Goal: Task Accomplishment & Management: Manage account settings

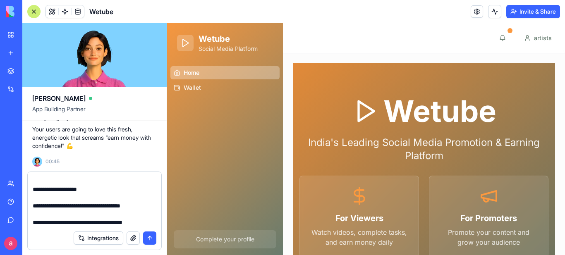
scroll to position [1453, 0]
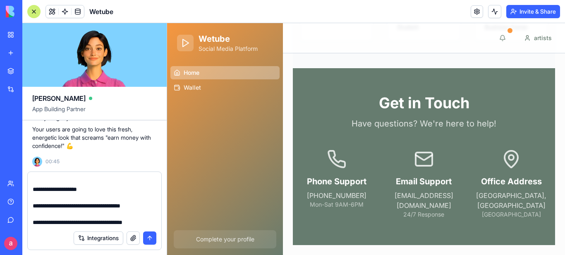
drag, startPoint x: 0, startPoint y: 201, endPoint x: 150, endPoint y: 237, distance: 154.1
click at [150, 237] on button "submit" at bounding box center [149, 238] width 13 height 13
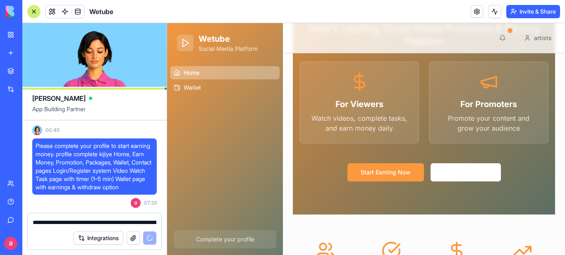
scroll to position [166, 0]
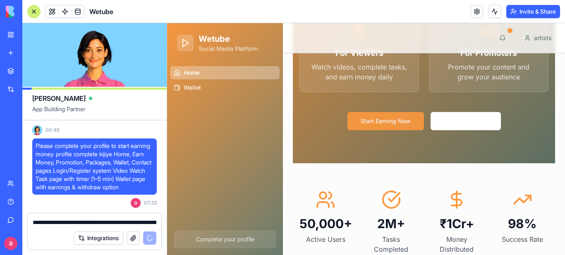
click at [383, 122] on button "Start Earning Now" at bounding box center [386, 121] width 77 height 18
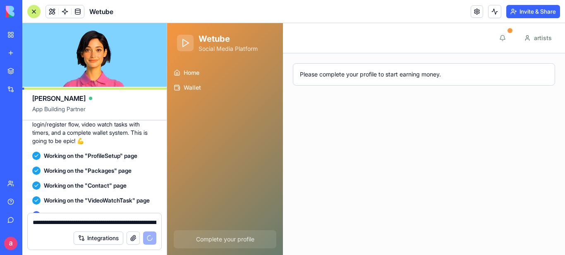
scroll to position [1400, 0]
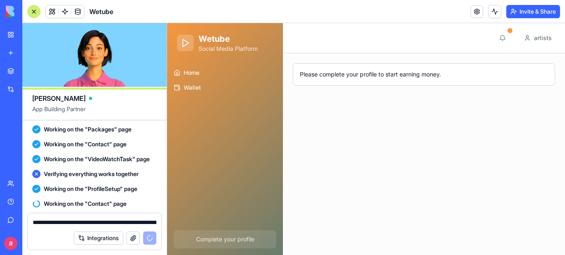
click at [45, 223] on textarea "**********" at bounding box center [95, 222] width 124 height 8
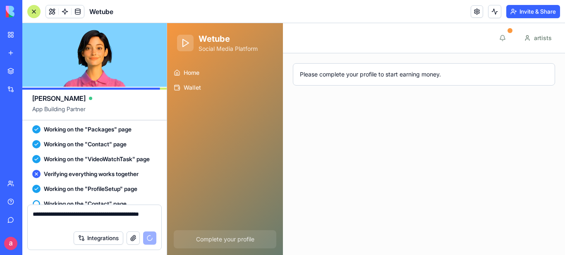
click at [51, 224] on textarea "**********" at bounding box center [95, 218] width 124 height 17
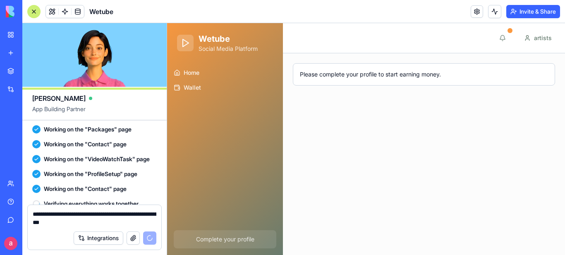
scroll to position [1465, 0]
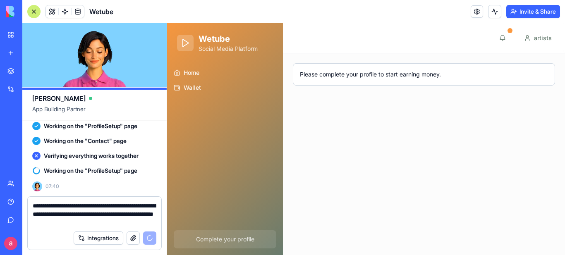
click at [154, 223] on textarea "**********" at bounding box center [95, 214] width 124 height 25
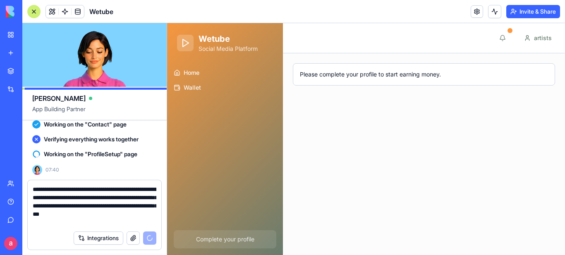
scroll to position [1490, 0]
click at [88, 225] on textarea "**********" at bounding box center [95, 205] width 124 height 41
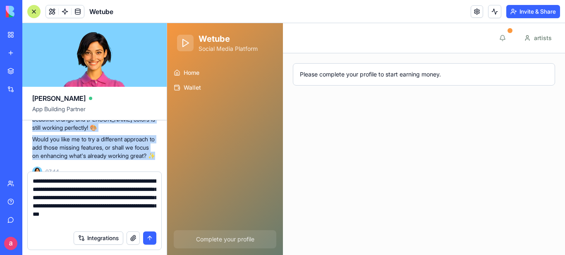
scroll to position [1655, 0]
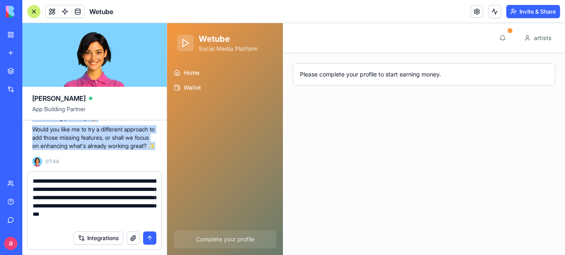
drag, startPoint x: 34, startPoint y: 130, endPoint x: 136, endPoint y: 156, distance: 105.4
click at [136, 156] on div "Oops! 😅 Looks like there was a [MEDICAL_DATA] with the implementation. But don'…" at bounding box center [94, 104] width 125 height 126
copy div "Oops! 😅 Looks like there was a [MEDICAL_DATA] with the implementation. But don'…"
click at [150, 240] on button "submit" at bounding box center [149, 238] width 13 height 13
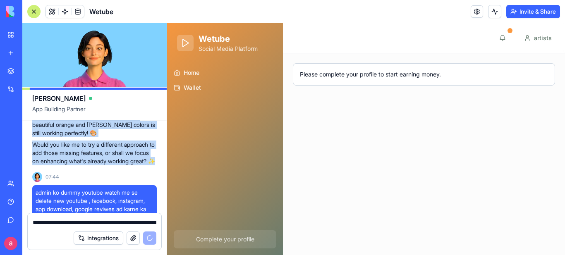
scroll to position [1604, 0]
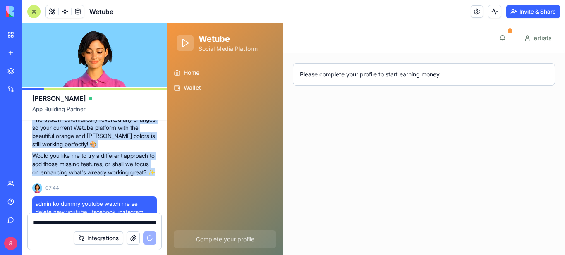
click at [101, 149] on p "The system automatically reverted any changes, so your current Wetube platform …" at bounding box center [94, 131] width 125 height 33
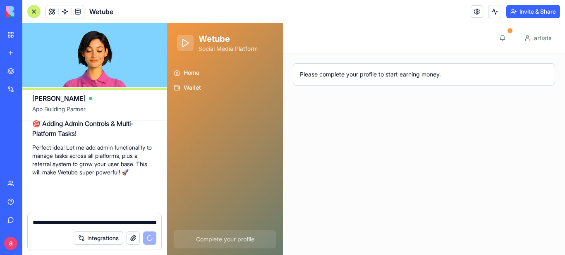
scroll to position [1783, 0]
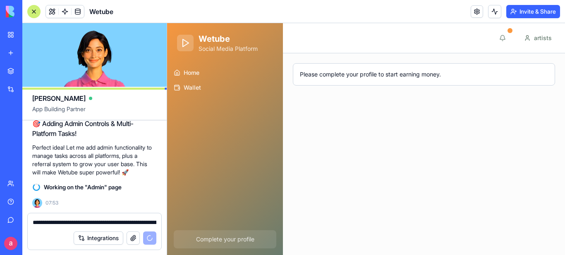
click at [214, 238] on p "Complete your profile" at bounding box center [225, 239] width 93 height 8
click at [193, 88] on span "Wallet" at bounding box center [192, 88] width 17 height 8
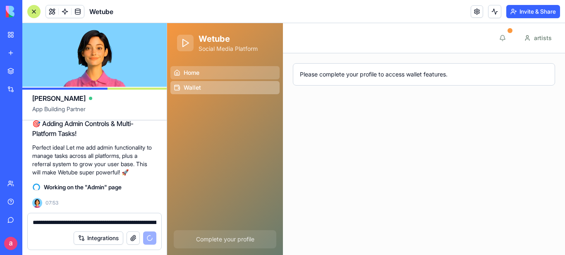
click at [193, 72] on span "Home" at bounding box center [192, 73] width 16 height 8
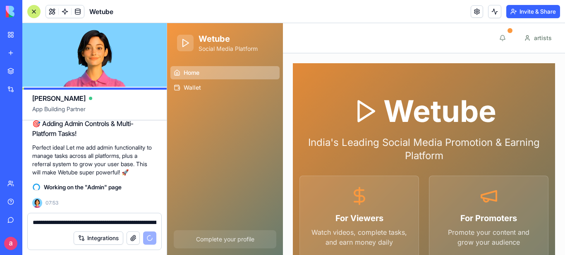
scroll to position [166, 0]
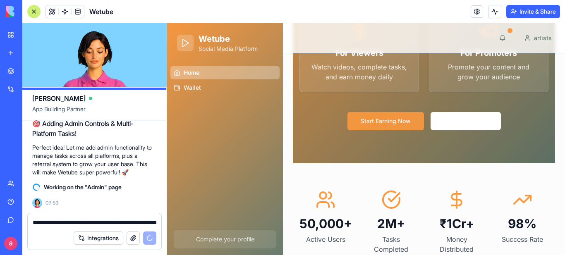
click at [385, 119] on button "Start Earning Now" at bounding box center [386, 121] width 77 height 18
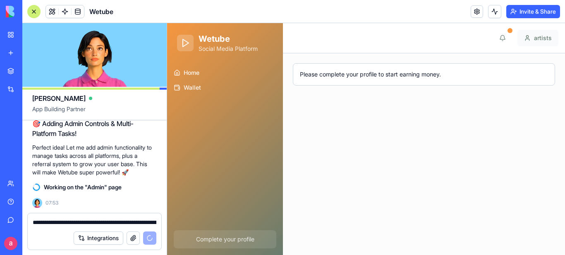
click at [545, 38] on html "Wetube Social Media Platform Home Wallet Complete your profile Toggle Menu arti…" at bounding box center [366, 139] width 398 height 232
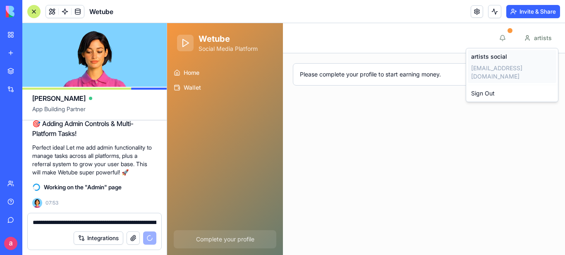
click at [492, 55] on span "artists social" at bounding box center [489, 57] width 36 height 8
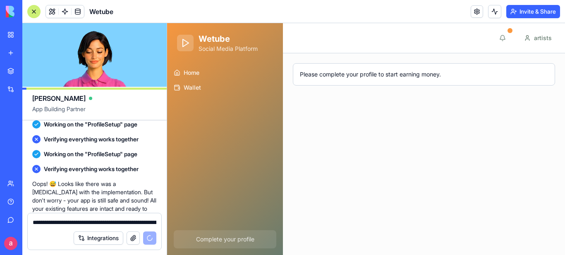
scroll to position [1493, 0]
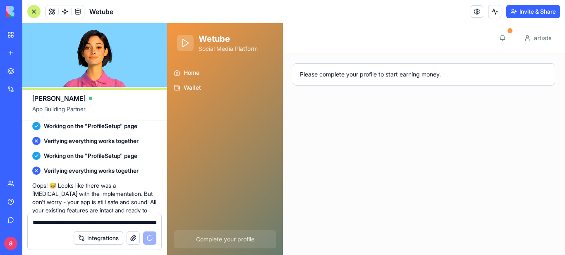
click at [51, 228] on div "Integrations" at bounding box center [95, 238] width 134 height 23
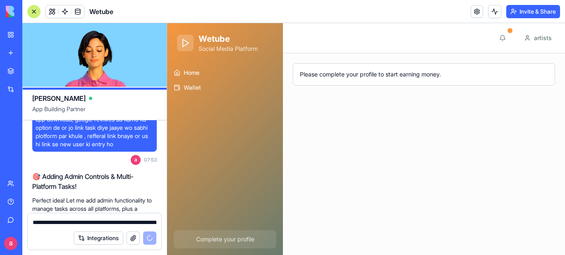
scroll to position [1783, 0]
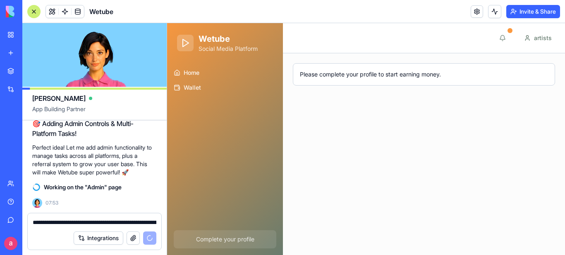
click at [53, 226] on textarea "**********" at bounding box center [95, 222] width 124 height 8
paste textarea "**********"
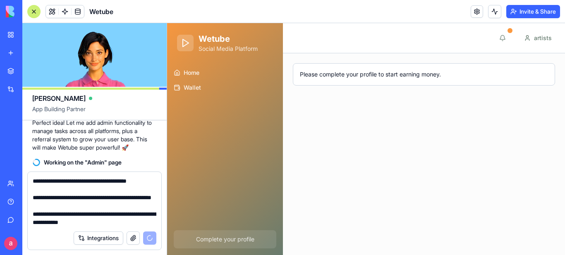
scroll to position [1084, 0]
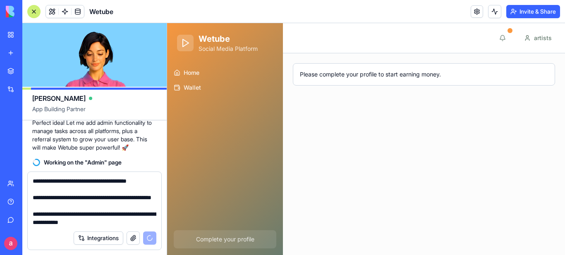
click at [442, 146] on main "Toggle Menu artists Please complete your profile to start earning money." at bounding box center [424, 139] width 282 height 232
click at [540, 37] on html "Wetube Social Media Platform Home Wallet Complete your profile Toggle Menu arti…" at bounding box center [366, 139] width 398 height 232
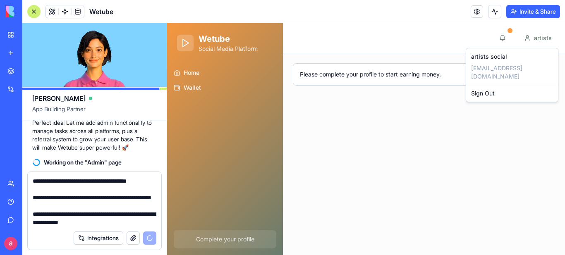
click at [457, 130] on html "Wetube Social Media Platform Home Wallet Complete your profile Toggle Menu arti…" at bounding box center [366, 139] width 398 height 232
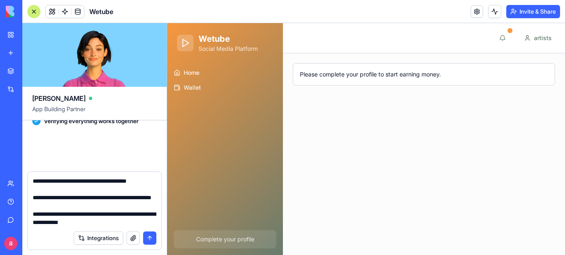
scroll to position [2168, 0]
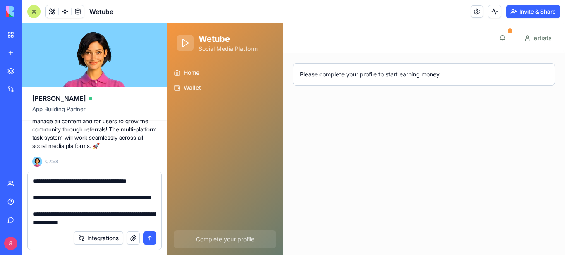
click at [151, 238] on button "submit" at bounding box center [149, 238] width 13 height 13
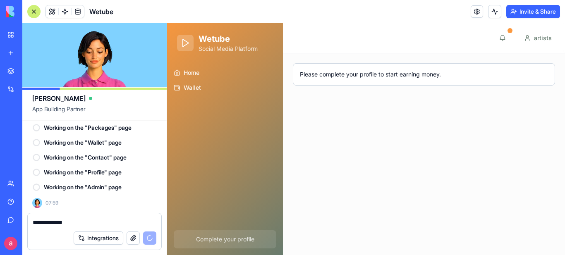
scroll to position [2878, 0]
click at [57, 221] on textarea at bounding box center [95, 222] width 124 height 8
paste textarea "**********"
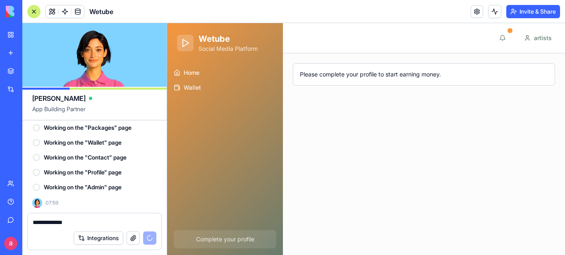
type textarea "**********"
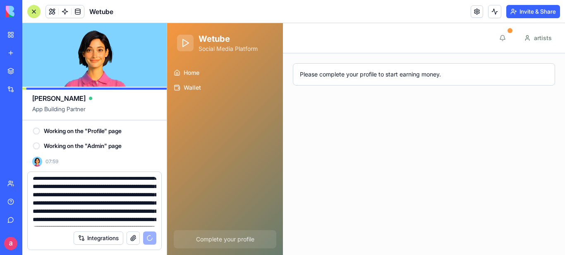
scroll to position [0, 0]
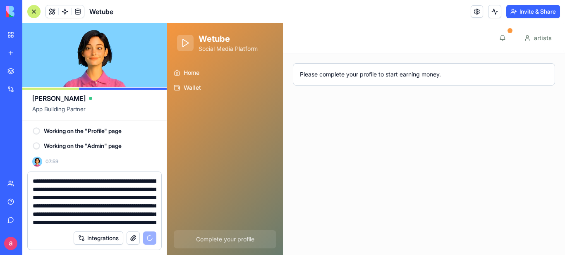
drag, startPoint x: 112, startPoint y: 221, endPoint x: 23, endPoint y: 170, distance: 102.7
click at [23, 170] on div "[PERSON_NAME] App Building Partner 00:27 🚀 Wetube - Watch & Earn Platform Comin…" at bounding box center [94, 139] width 145 height 232
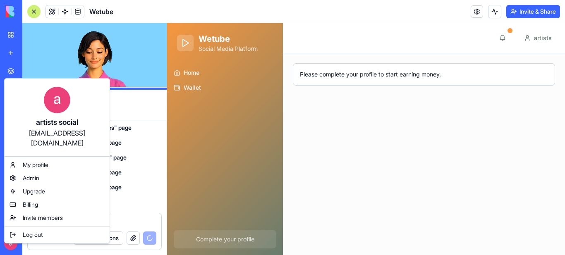
click at [10, 244] on html "BETA My Workspace New app Marketplace Integrations Recent New App AI Logo Gener…" at bounding box center [282, 127] width 565 height 255
click at [145, 189] on html "BETA My Workspace New app Marketplace Integrations Recent New App AI Logo Gener…" at bounding box center [282, 127] width 565 height 255
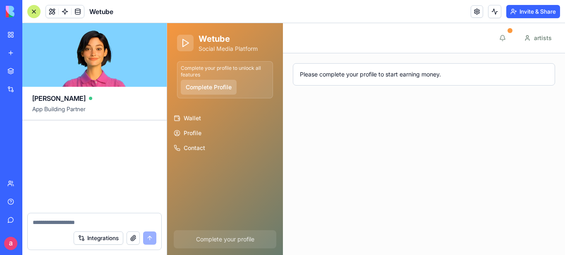
scroll to position [3507, 0]
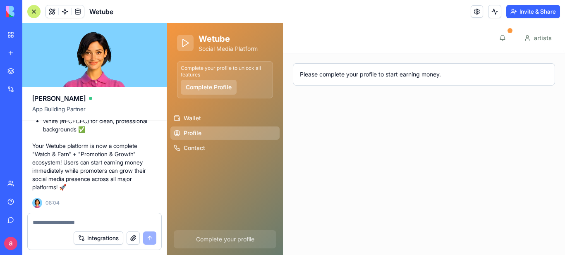
click at [199, 134] on span "Profile" at bounding box center [193, 133] width 18 height 8
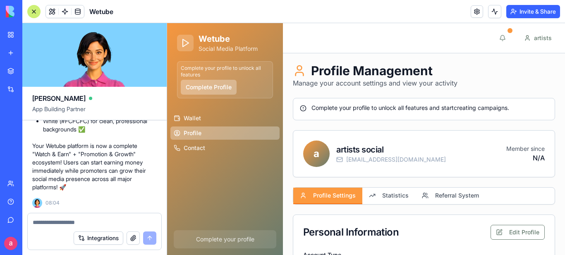
click at [223, 86] on button "Complete Profile" at bounding box center [209, 87] width 56 height 15
click at [226, 88] on button "Complete Profile" at bounding box center [209, 87] width 56 height 15
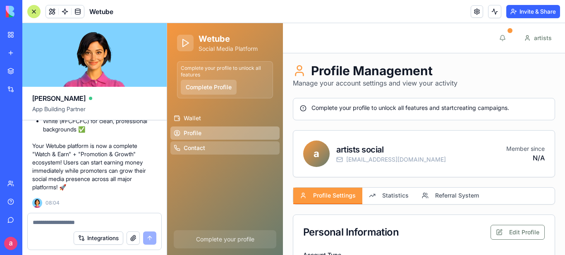
click at [195, 144] on span "Contact" at bounding box center [195, 148] width 22 height 8
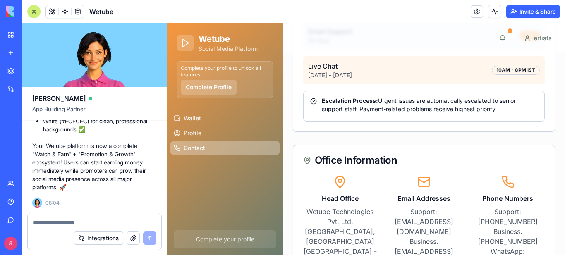
scroll to position [1004, 0]
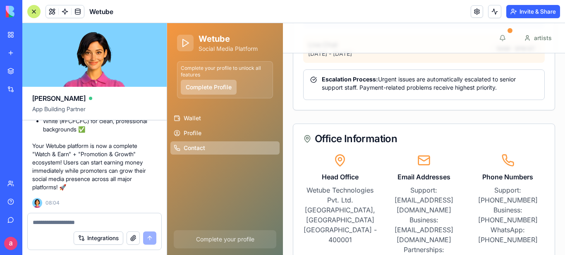
click at [218, 89] on button "Complete Profile" at bounding box center [209, 87] width 56 height 15
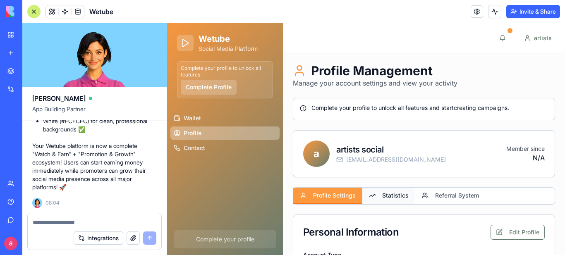
click at [396, 196] on button "Statistics" at bounding box center [388, 196] width 53 height 17
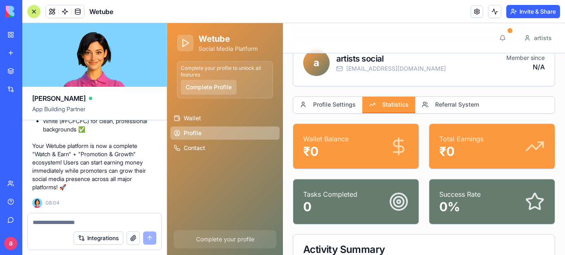
scroll to position [36, 0]
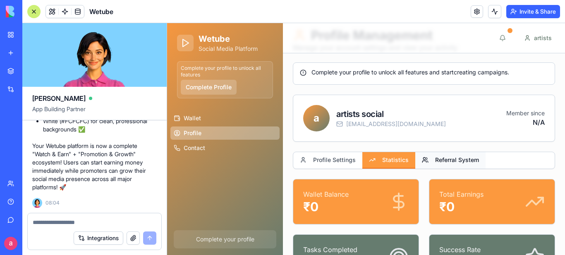
click at [445, 161] on button "Referral System" at bounding box center [450, 160] width 70 height 17
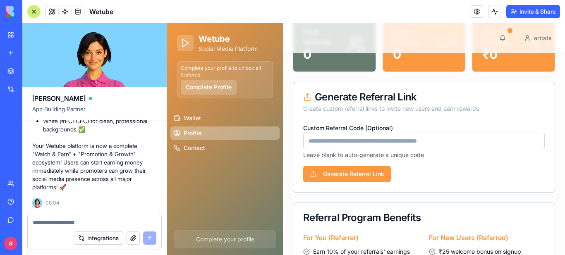
scroll to position [201, 0]
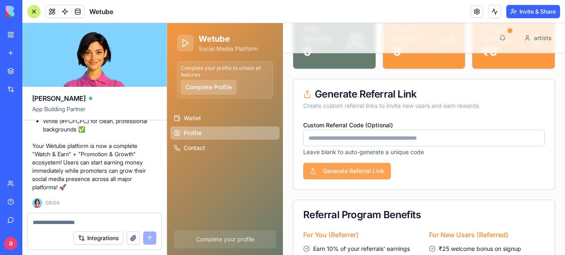
click at [355, 171] on button "Generate Referral Link" at bounding box center [347, 171] width 88 height 17
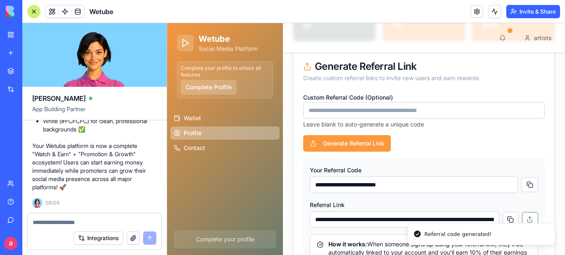
scroll to position [284, 0]
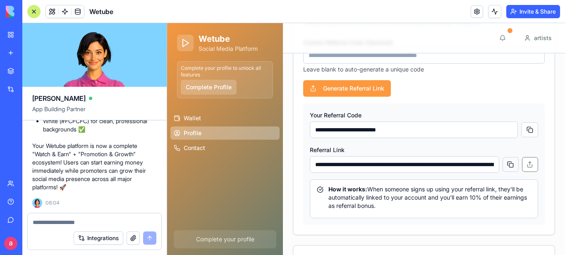
click at [505, 163] on button at bounding box center [511, 164] width 16 height 15
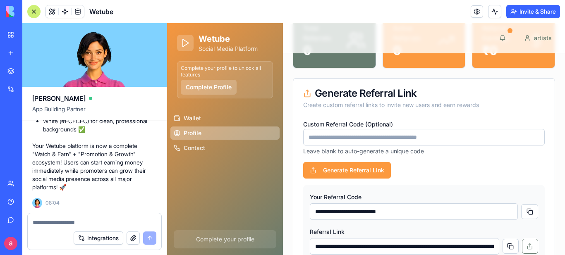
scroll to position [201, 0]
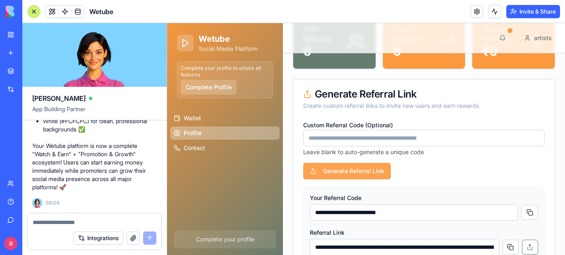
click at [362, 166] on button "Generate Referral Link" at bounding box center [347, 171] width 88 height 17
type input "**********"
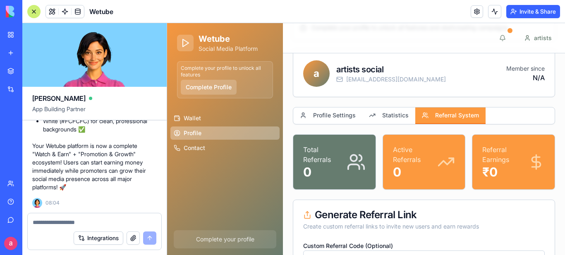
scroll to position [77, 0]
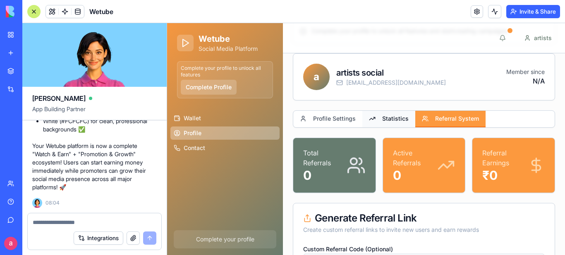
click at [396, 120] on button "Statistics" at bounding box center [388, 119] width 53 height 17
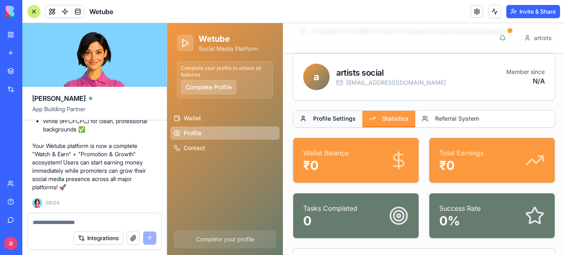
click at [340, 117] on button "Profile Settings" at bounding box center [327, 119] width 69 height 17
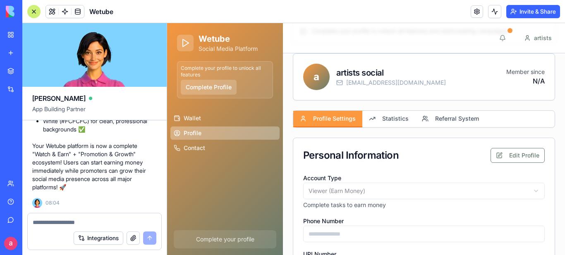
click at [319, 76] on div "a" at bounding box center [316, 77] width 26 height 26
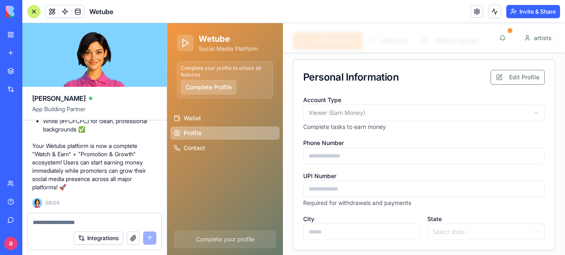
scroll to position [160, 0]
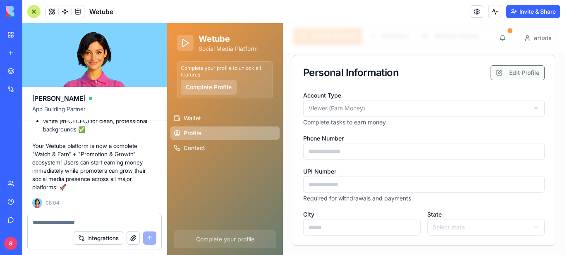
click at [525, 72] on button "Edit Profile" at bounding box center [518, 72] width 54 height 15
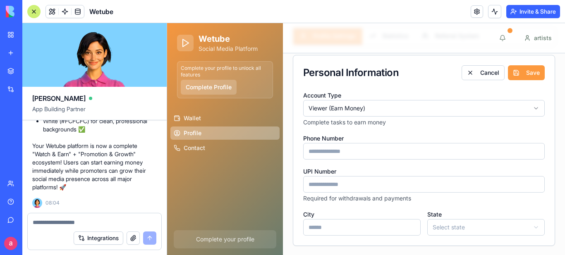
click at [353, 151] on input "Phone Number" at bounding box center [424, 151] width 242 height 17
type input "**********"
type input "******"
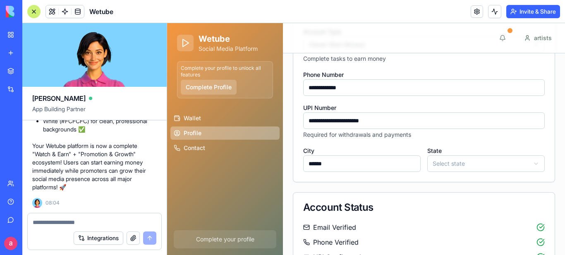
scroll to position [242, 0]
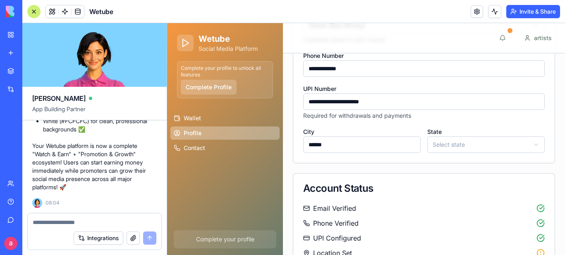
click at [453, 144] on html "**********" at bounding box center [366, 47] width 398 height 533
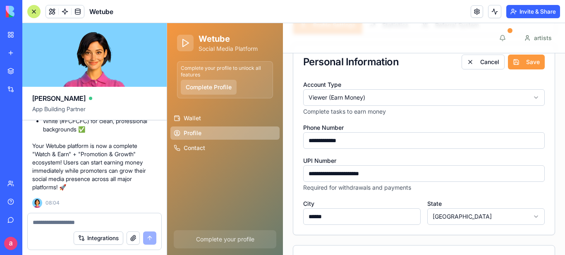
scroll to position [53, 0]
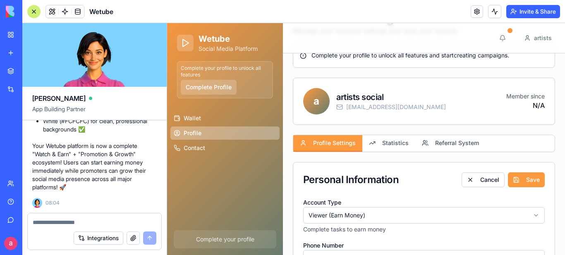
click at [524, 179] on button "Save" at bounding box center [526, 180] width 37 height 15
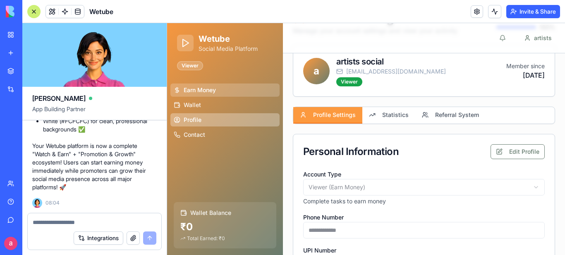
click at [205, 89] on span "Earn Money" at bounding box center [200, 90] width 32 height 8
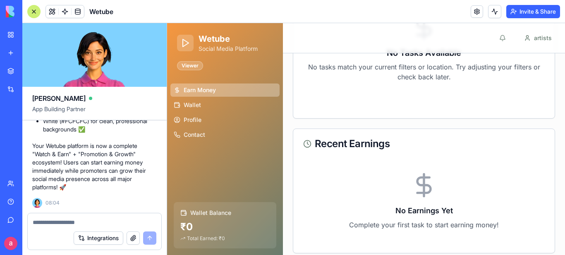
scroll to position [3507, 0]
click at [70, 223] on textarea at bounding box center [95, 222] width 124 height 8
paste textarea "**********"
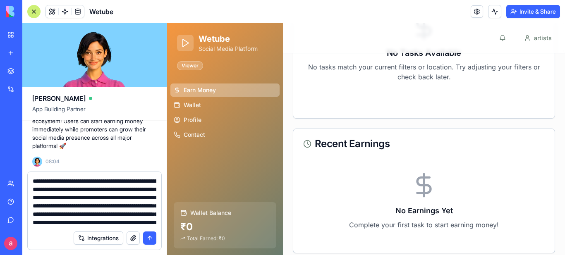
scroll to position [537, 0]
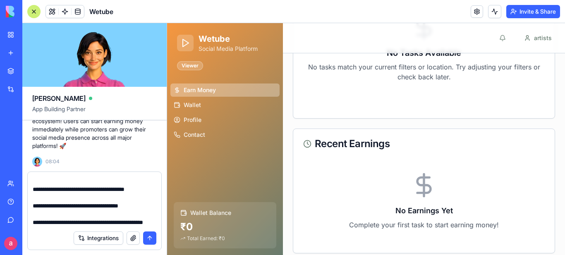
click at [145, 197] on textarea at bounding box center [95, 202] width 124 height 50
type textarea "**********"
click at [148, 238] on button "submit" at bounding box center [149, 238] width 13 height 13
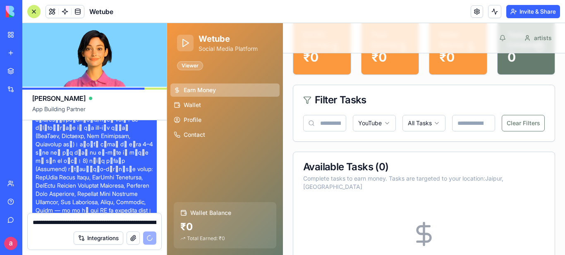
scroll to position [0, 0]
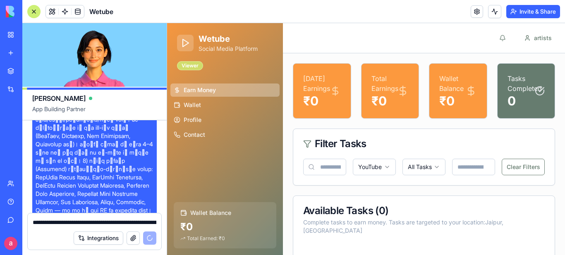
click at [192, 66] on div "Viewer" at bounding box center [190, 65] width 26 height 9
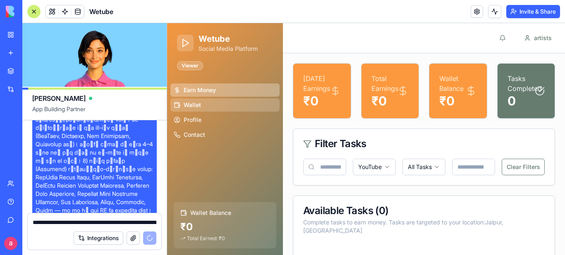
click at [186, 106] on span "Wallet" at bounding box center [192, 105] width 17 height 8
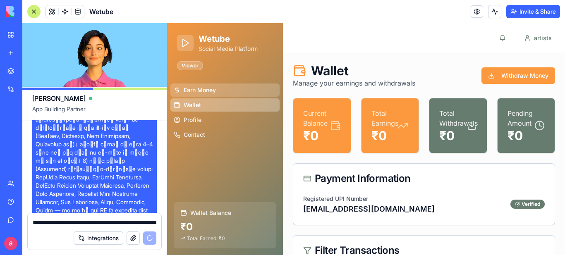
click at [211, 87] on span "Earn Money" at bounding box center [200, 90] width 32 height 8
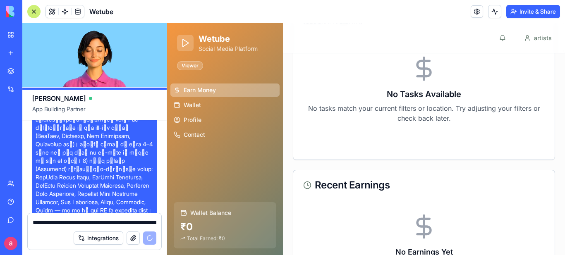
scroll to position [85, 0]
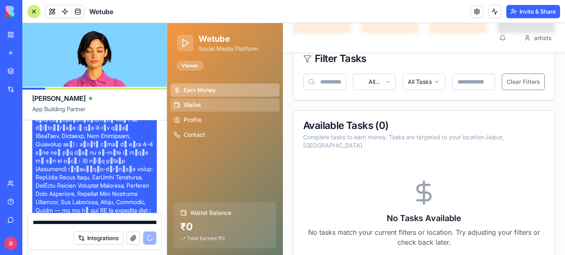
click at [201, 103] on link "Wallet" at bounding box center [224, 104] width 109 height 13
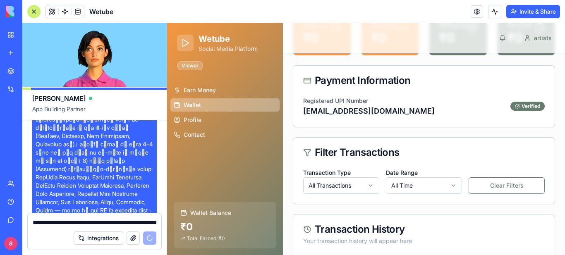
scroll to position [124, 0]
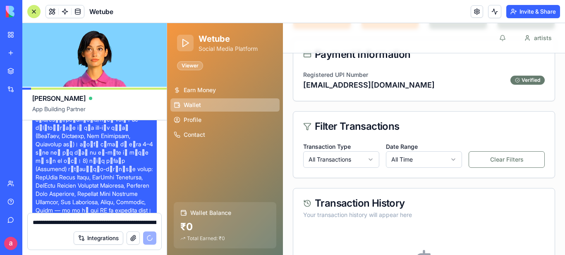
click at [371, 158] on html "Wetube Social Media Platform Viewer Earn Money Wallet Profile Contact Wallet Ba…" at bounding box center [366, 178] width 398 height 558
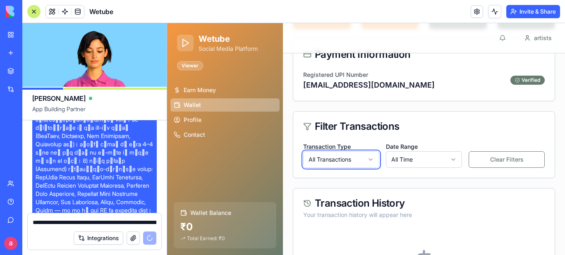
click at [371, 158] on html "Wetube Social Media Platform Viewer Earn Money Wallet Profile Contact Wallet Ba…" at bounding box center [366, 178] width 398 height 558
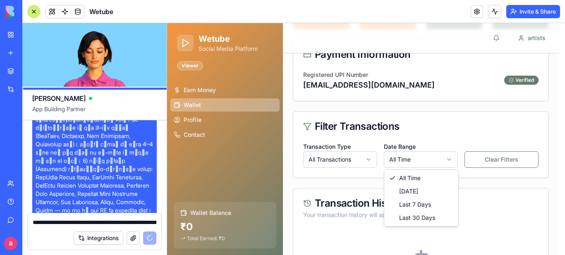
click at [450, 160] on html "Wetube Social Media Platform Viewer Earn Money Wallet Profile Contact Wallet Ba…" at bounding box center [366, 178] width 398 height 558
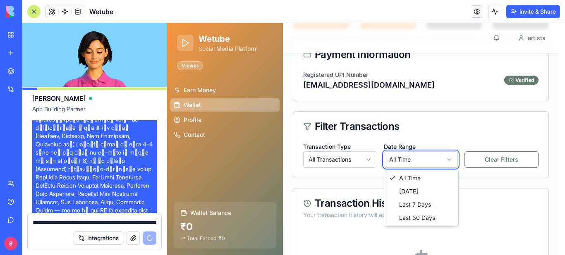
click at [450, 160] on html "Wetube Social Media Platform Viewer Earn Money Wallet Profile Contact Wallet Ba…" at bounding box center [366, 178] width 398 height 558
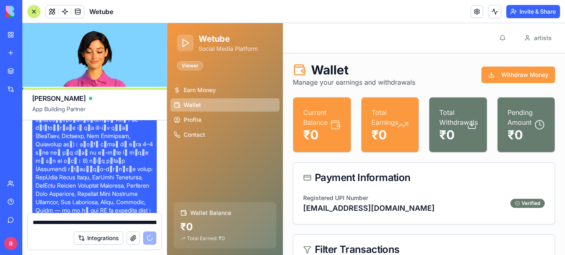
scroll to position [0, 0]
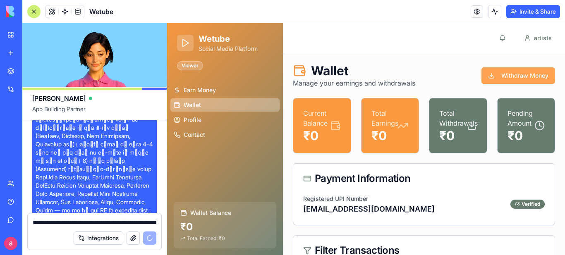
click at [527, 76] on button "Withdraw Money" at bounding box center [519, 75] width 74 height 17
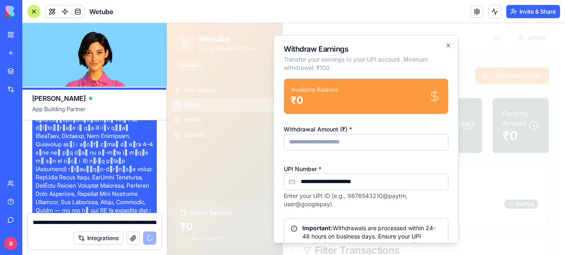
click at [335, 149] on input "Withdrawal Amount (₹) *" at bounding box center [366, 142] width 165 height 17
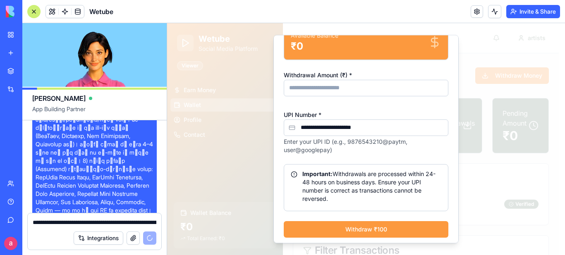
scroll to position [58, 0]
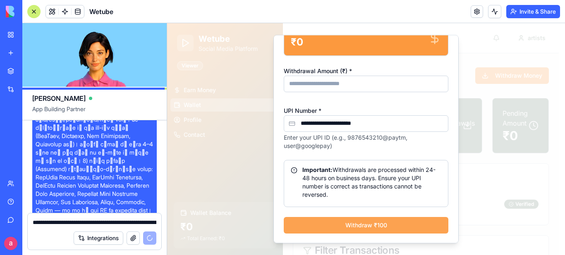
type input "***"
click at [368, 224] on button "Withdraw ₹100" at bounding box center [366, 225] width 165 height 17
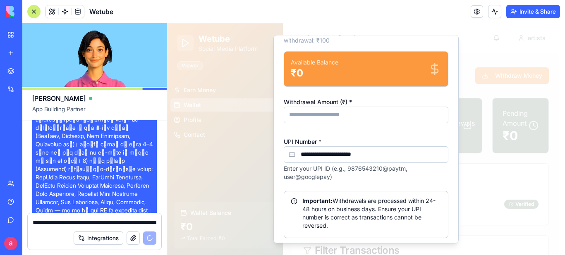
scroll to position [0, 0]
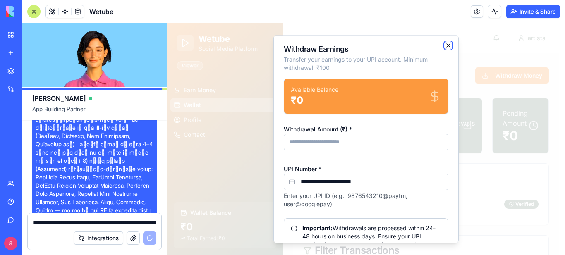
click at [445, 45] on icon "button" at bounding box center [448, 45] width 7 height 7
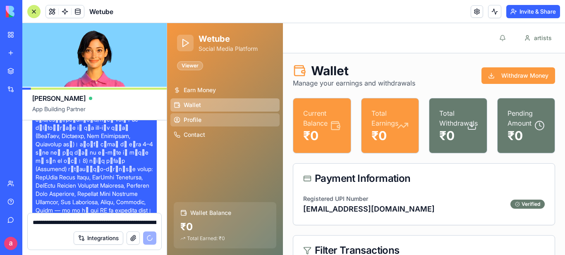
click at [194, 118] on span "Profile" at bounding box center [193, 120] width 18 height 8
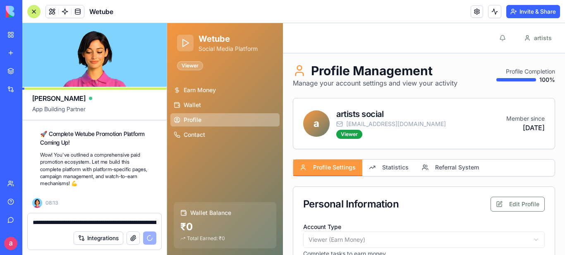
click at [316, 123] on div "a" at bounding box center [316, 123] width 26 height 26
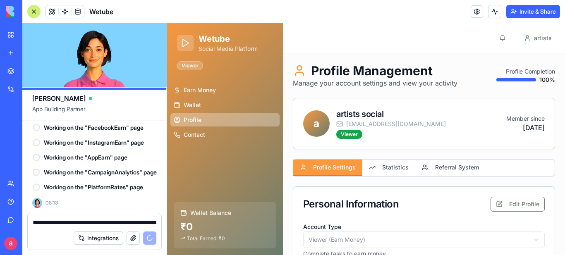
click at [66, 224] on textarea at bounding box center [95, 222] width 124 height 8
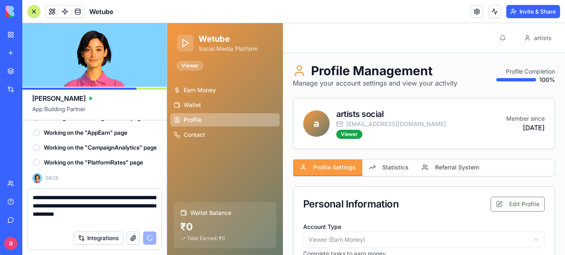
type textarea "**********"
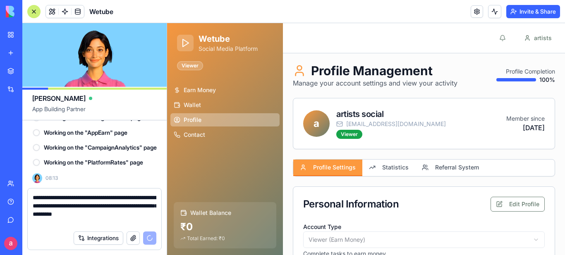
drag, startPoint x: 52, startPoint y: 223, endPoint x: 26, endPoint y: 194, distance: 39.2
click at [26, 194] on div "**********" at bounding box center [94, 221] width 144 height 67
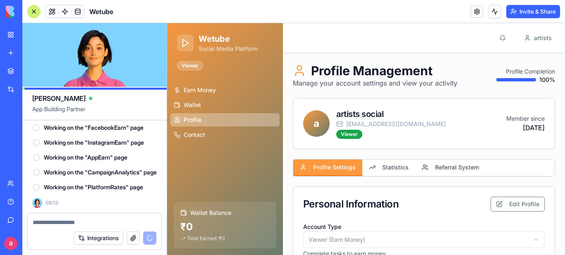
click at [40, 224] on textarea at bounding box center [95, 222] width 124 height 8
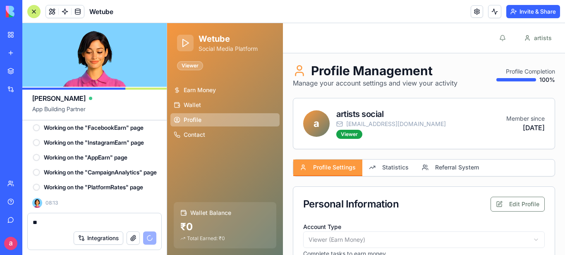
type textarea "*"
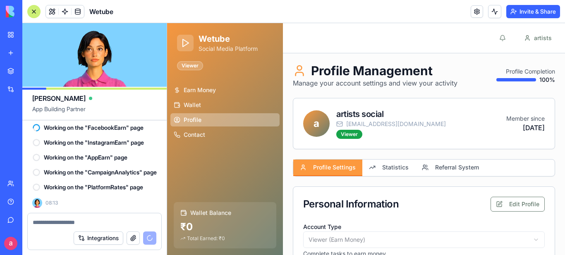
click at [41, 222] on textarea at bounding box center [95, 222] width 124 height 8
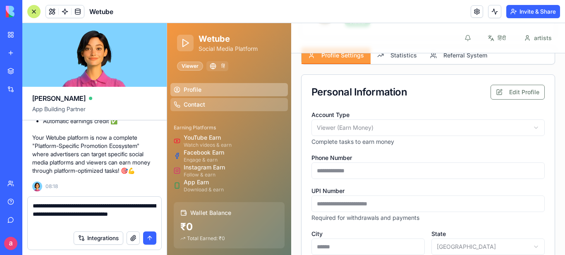
scroll to position [124, 0]
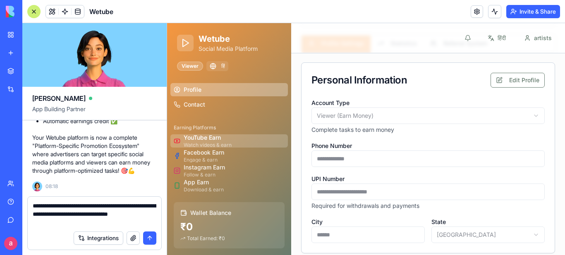
type textarea "**********"
click at [208, 141] on span "YouTube Earn" at bounding box center [202, 138] width 37 height 8
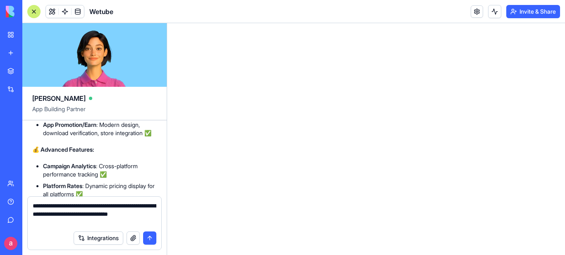
scroll to position [4353, 0]
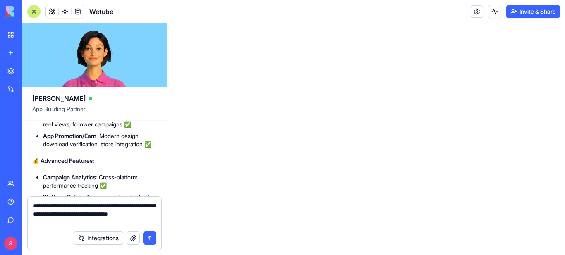
drag, startPoint x: 83, startPoint y: 222, endPoint x: 34, endPoint y: 207, distance: 51.0
click at [34, 207] on textarea "**********" at bounding box center [95, 214] width 124 height 25
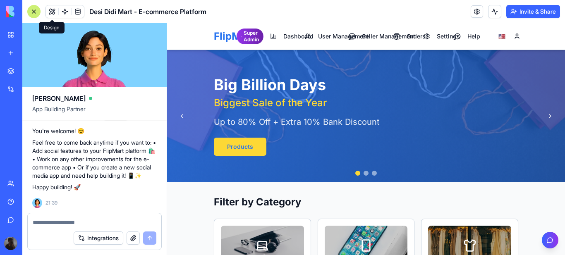
scroll to position [7370, 0]
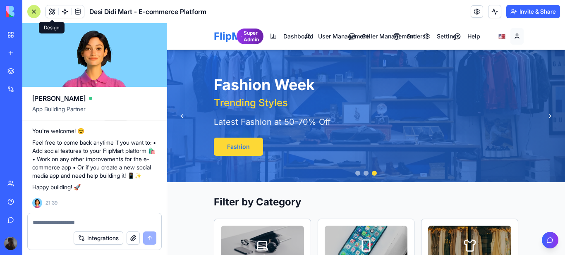
click at [514, 35] on button "Rock" at bounding box center [517, 36] width 13 height 17
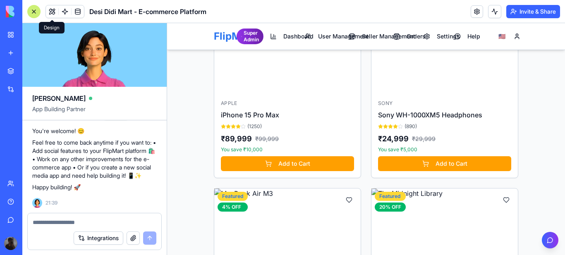
scroll to position [910, 0]
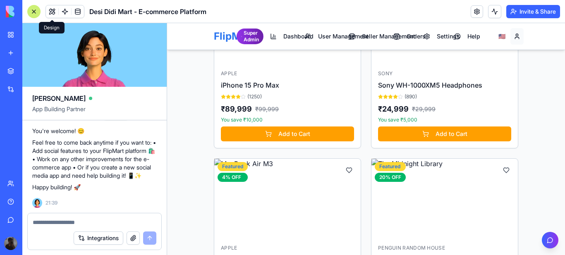
click at [512, 37] on button "Rock" at bounding box center [517, 36] width 13 height 17
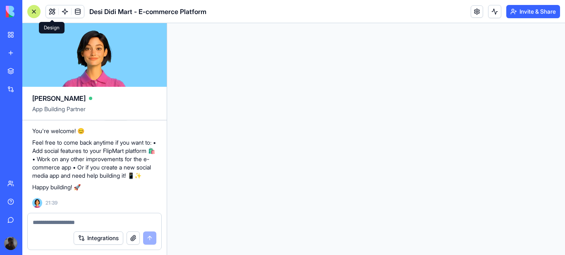
scroll to position [0, 0]
click at [75, 221] on textarea at bounding box center [95, 222] width 124 height 8
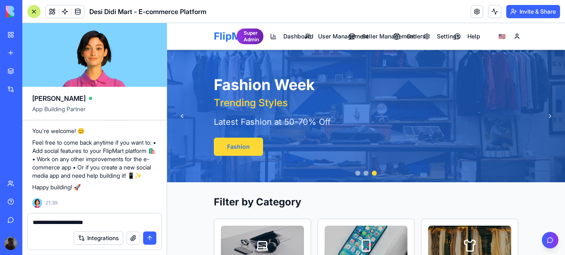
type textarea "**********"
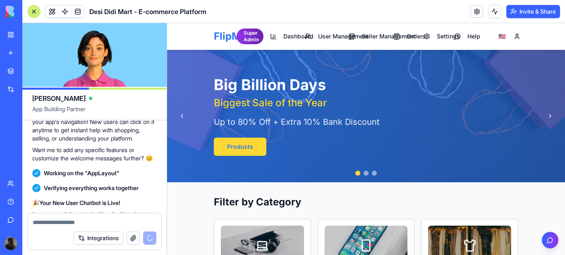
scroll to position [4250, 0]
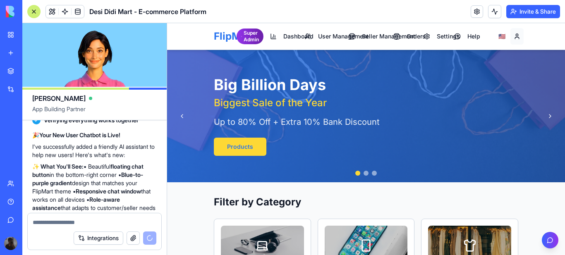
click at [514, 39] on button "Rock" at bounding box center [517, 36] width 13 height 17
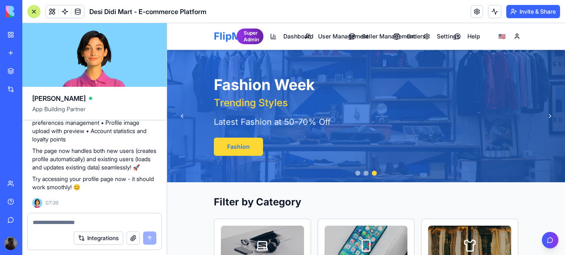
scroll to position [7552, 0]
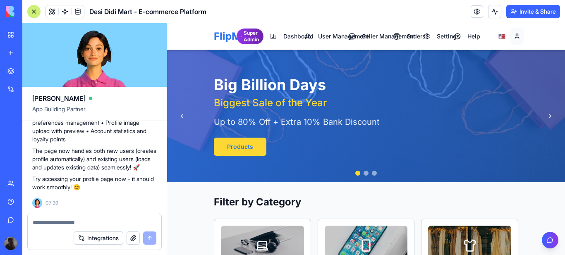
click at [515, 36] on button "Rock" at bounding box center [517, 36] width 13 height 17
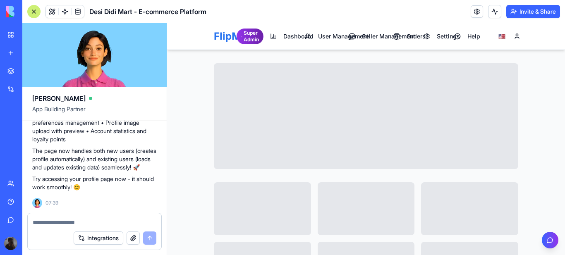
scroll to position [7800, 0]
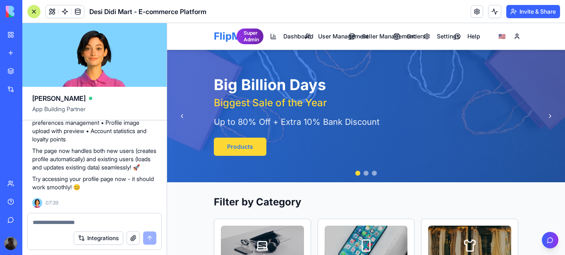
click at [246, 40] on div "Super Admin" at bounding box center [250, 37] width 27 height 16
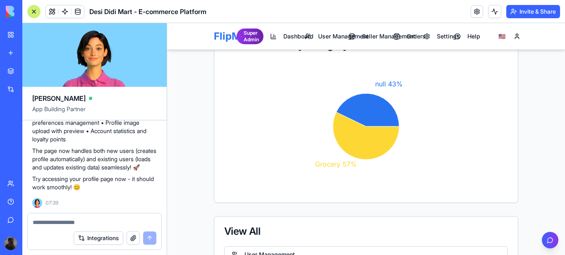
scroll to position [579, 0]
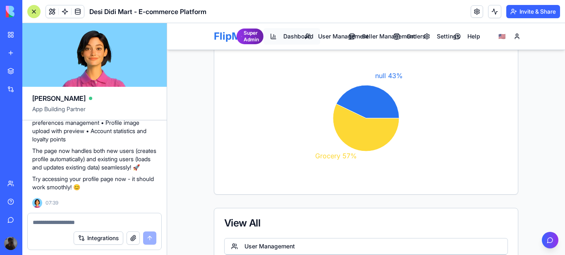
click at [291, 37] on span "Dashboard" at bounding box center [298, 36] width 30 height 8
click at [291, 35] on span "Dashboard" at bounding box center [298, 36] width 30 height 8
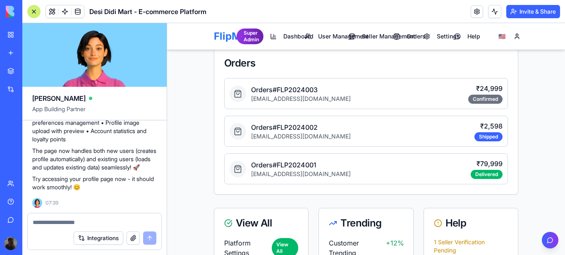
scroll to position [768, 0]
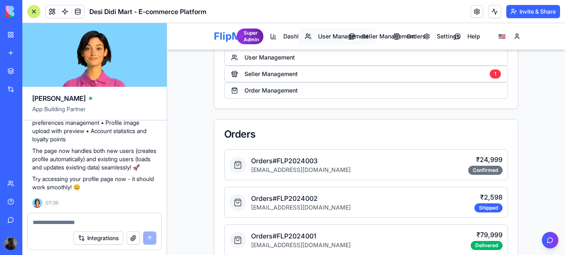
click at [337, 34] on span "User Management" at bounding box center [343, 36] width 50 height 8
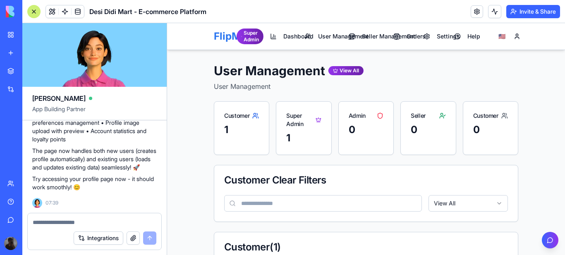
click at [106, 239] on button "Integrations" at bounding box center [99, 238] width 50 height 13
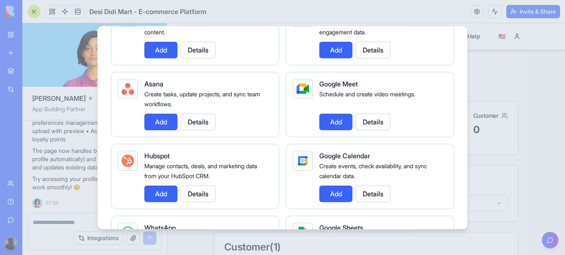
scroll to position [248, 0]
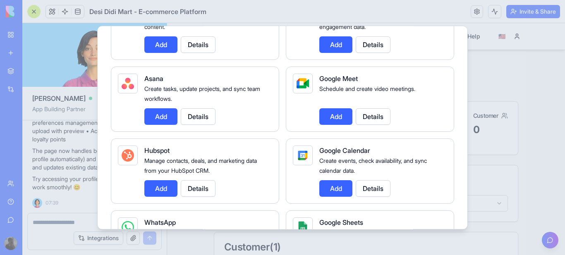
click at [162, 115] on button "Add" at bounding box center [160, 116] width 33 height 17
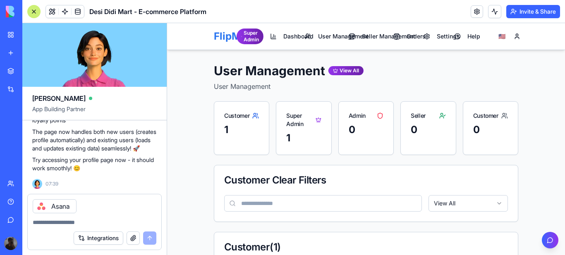
click at [42, 221] on textarea at bounding box center [95, 222] width 124 height 8
type textarea "**********"
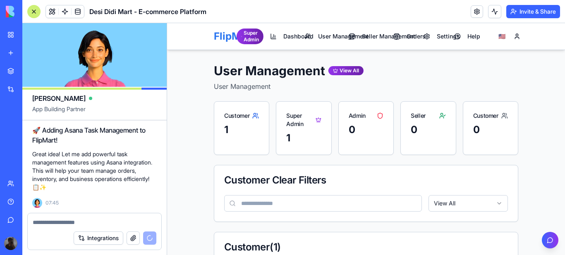
scroll to position [7997, 0]
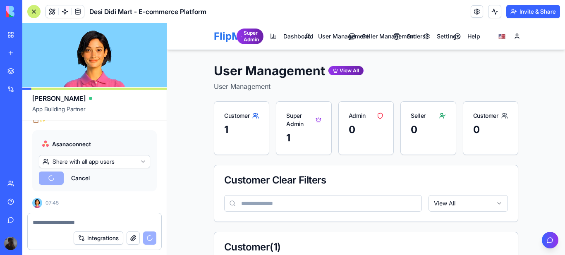
click at [109, 239] on button "Integrations" at bounding box center [99, 238] width 50 height 13
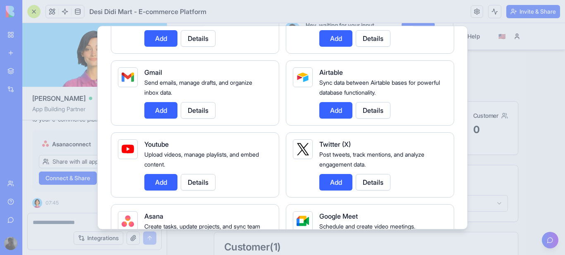
scroll to position [207, 0]
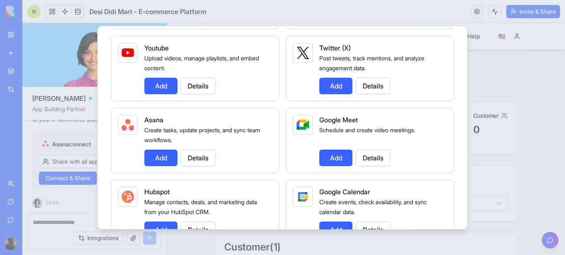
click at [202, 87] on button "Details" at bounding box center [198, 86] width 35 height 17
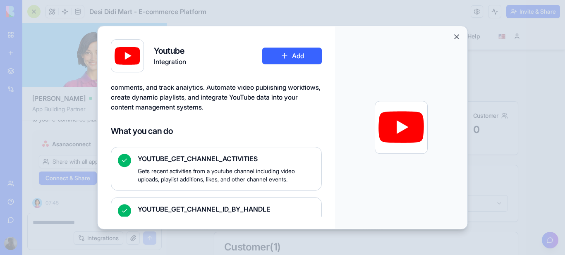
scroll to position [0, 0]
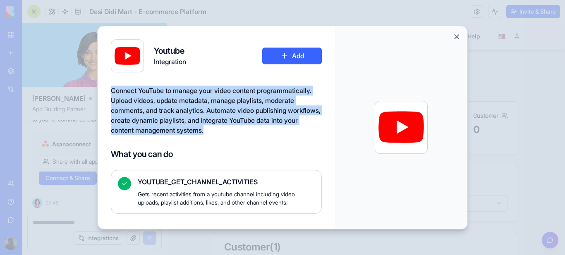
drag, startPoint x: 112, startPoint y: 89, endPoint x: 262, endPoint y: 133, distance: 156.6
click at [266, 134] on div "Connect YouTube to manage your video content programmatically. Upload videos, u…" at bounding box center [216, 111] width 211 height 50
copy span "Connect YouTube to manage your video content programmatically. Upload videos, u…"
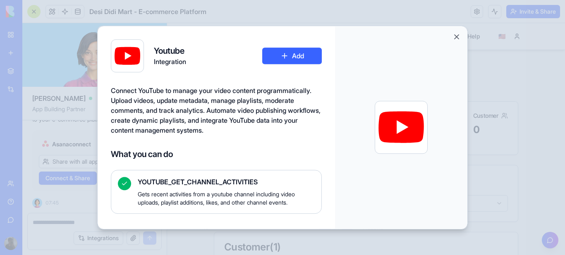
click at [192, 154] on h4 "What you can do" at bounding box center [216, 155] width 211 height 12
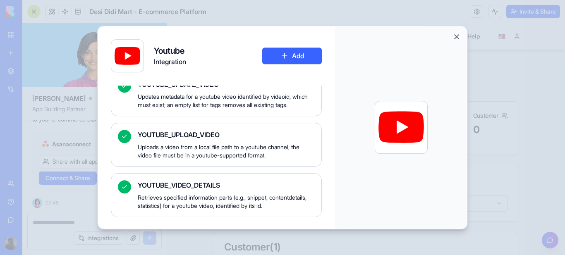
scroll to position [719, 0]
click at [291, 55] on button "Add" at bounding box center [292, 56] width 60 height 17
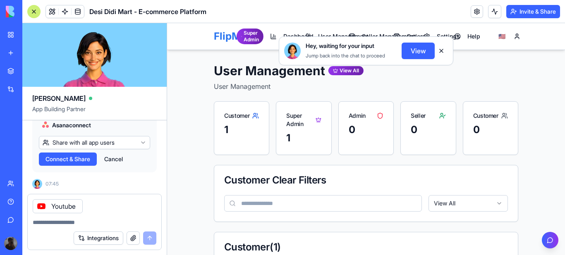
click at [77, 163] on span "Connect & Share" at bounding box center [68, 159] width 45 height 8
